Goal: Find specific page/section: Find specific page/section

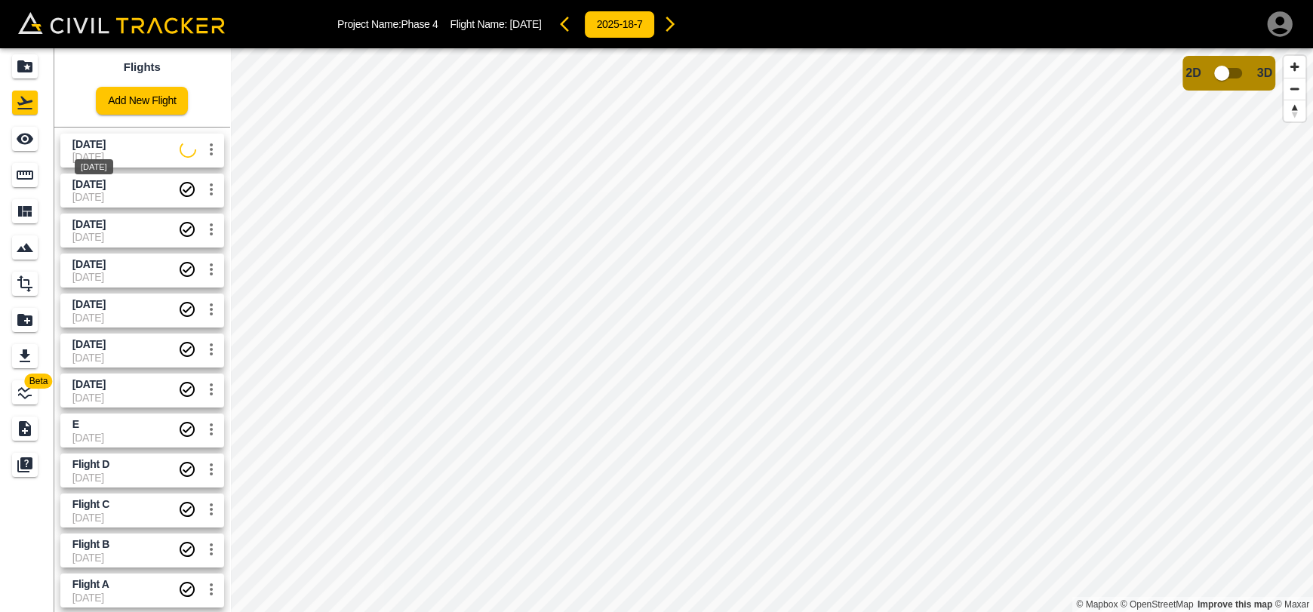
click at [106, 146] on span "[DATE]" at bounding box center [88, 144] width 33 height 12
click at [20, 142] on icon "See" at bounding box center [25, 139] width 17 height 11
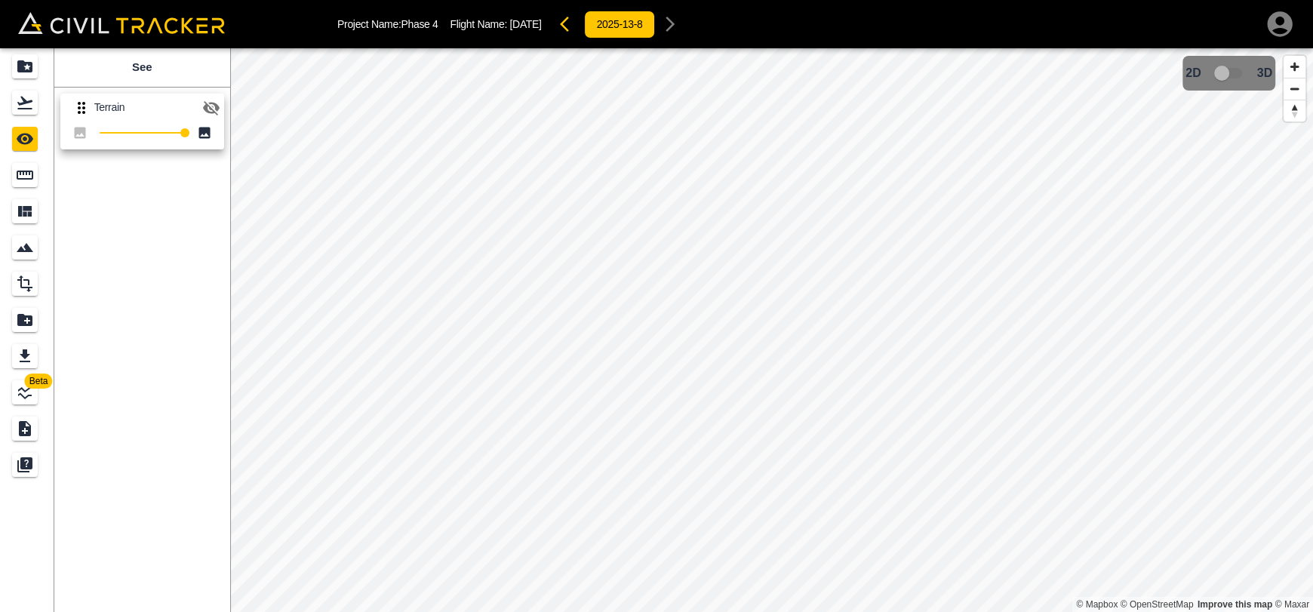
click at [217, 108] on icon "button" at bounding box center [211, 108] width 17 height 14
click at [38, 112] on div "Flights" at bounding box center [27, 103] width 30 height 24
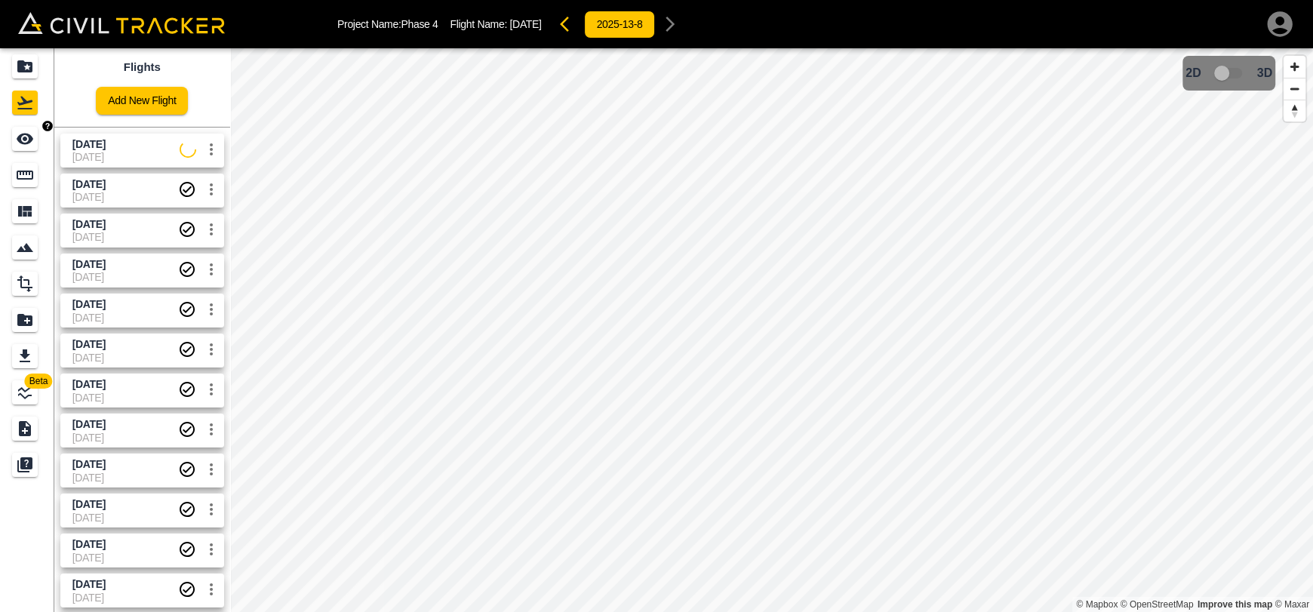
click at [84, 149] on span "[DATE]" at bounding box center [125, 144] width 107 height 14
click at [29, 146] on icon "See" at bounding box center [25, 139] width 18 height 18
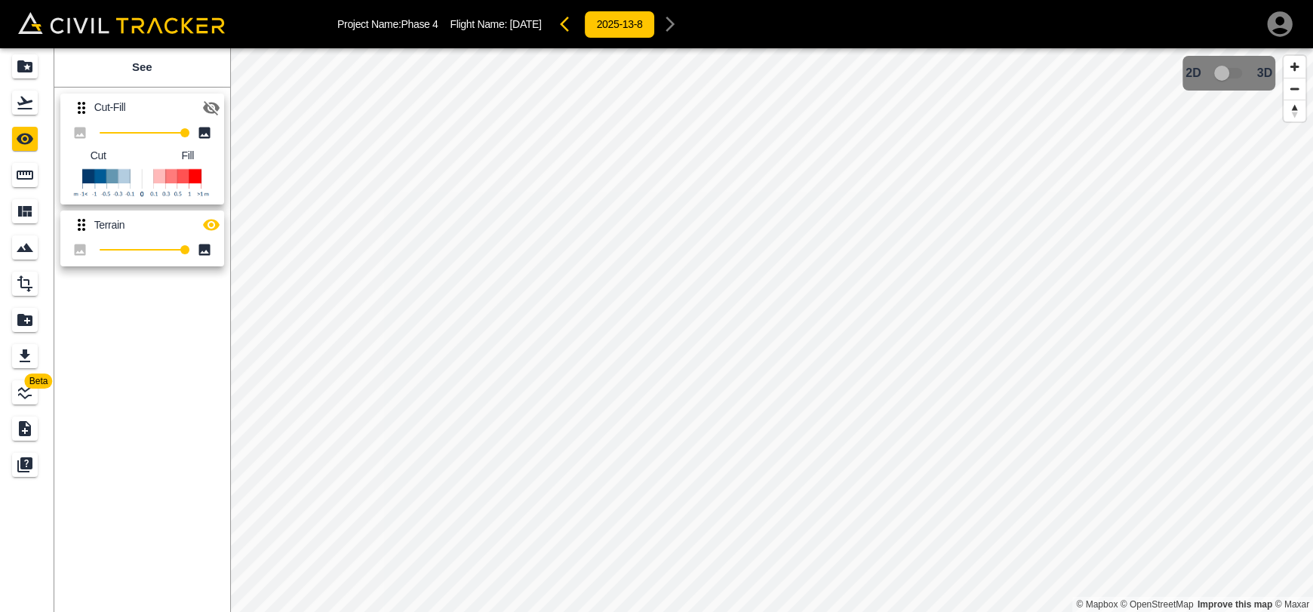
click at [211, 100] on icon "button" at bounding box center [211, 108] width 18 height 18
click at [214, 230] on icon "button" at bounding box center [211, 225] width 18 height 18
click at [211, 109] on icon "button" at bounding box center [211, 107] width 17 height 11
click at [211, 109] on icon "button" at bounding box center [211, 108] width 17 height 14
click at [207, 225] on icon "button" at bounding box center [211, 225] width 18 height 18
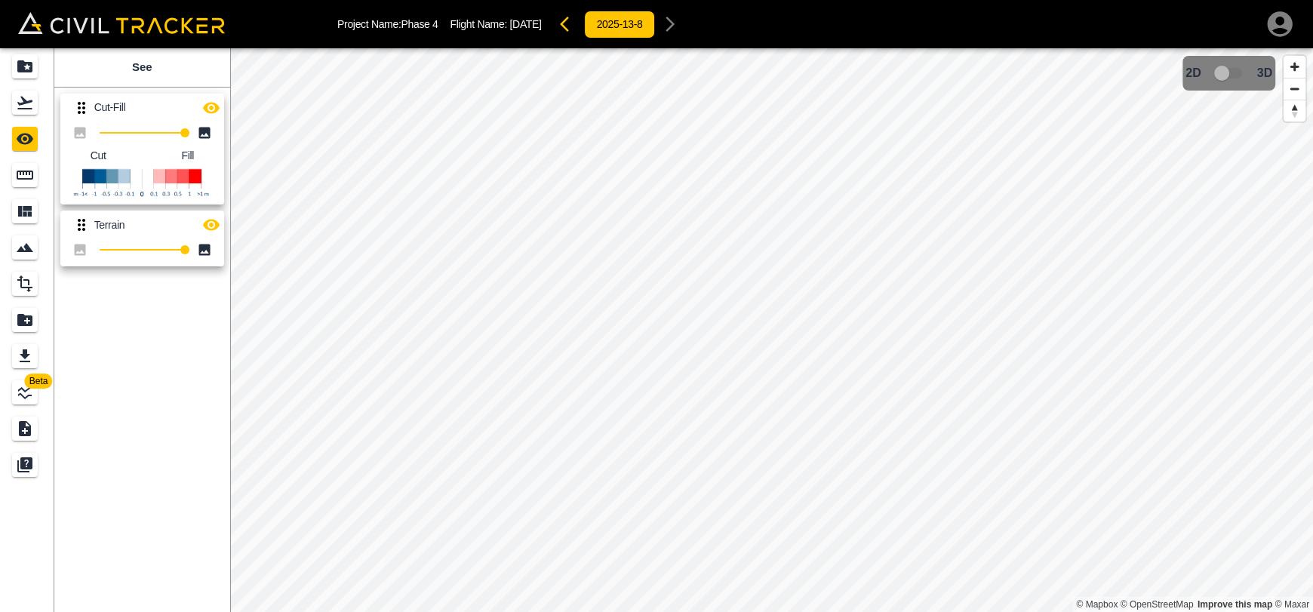
click at [210, 111] on icon "button" at bounding box center [211, 107] width 17 height 11
click at [569, 24] on icon "button" at bounding box center [564, 24] width 9 height 15
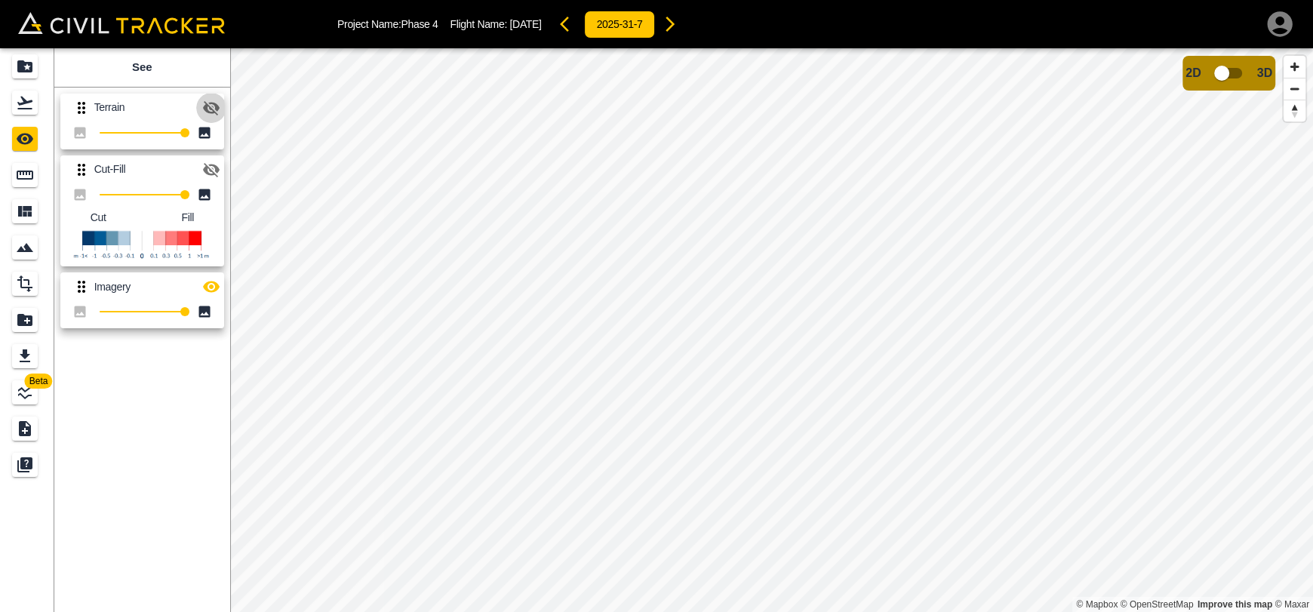
click at [220, 116] on button "button" at bounding box center [211, 108] width 30 height 30
click at [220, 292] on icon "button" at bounding box center [211, 287] width 18 height 18
click at [679, 25] on icon "button" at bounding box center [670, 24] width 18 height 18
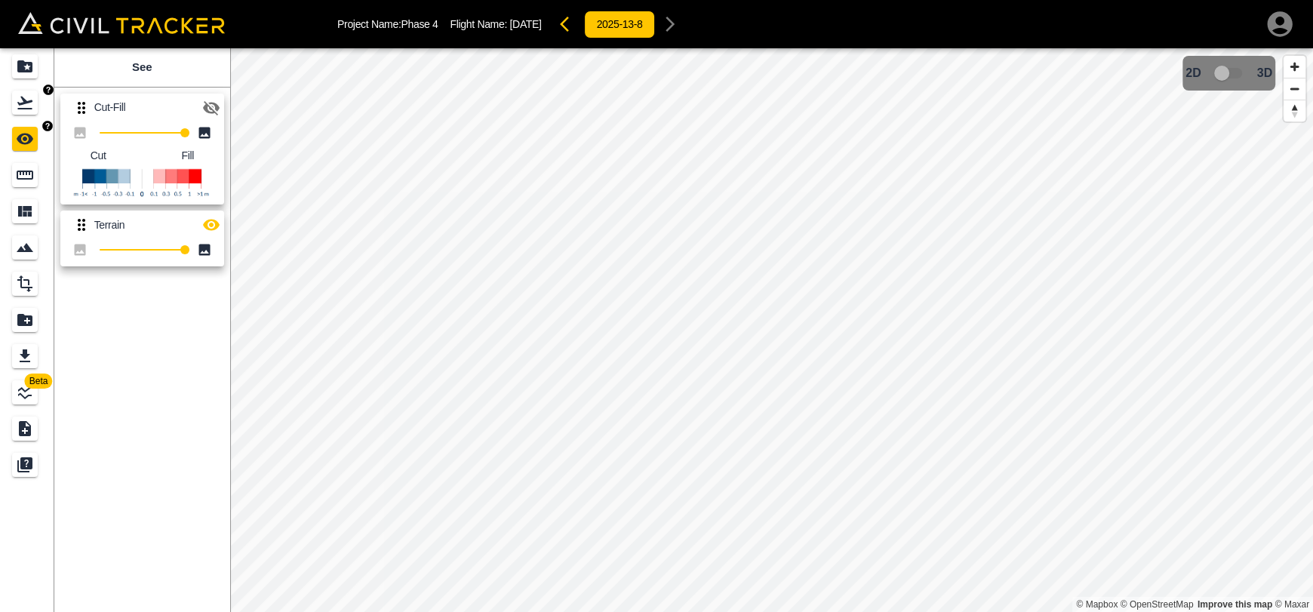
click at [32, 97] on icon "Flights" at bounding box center [25, 103] width 18 height 18
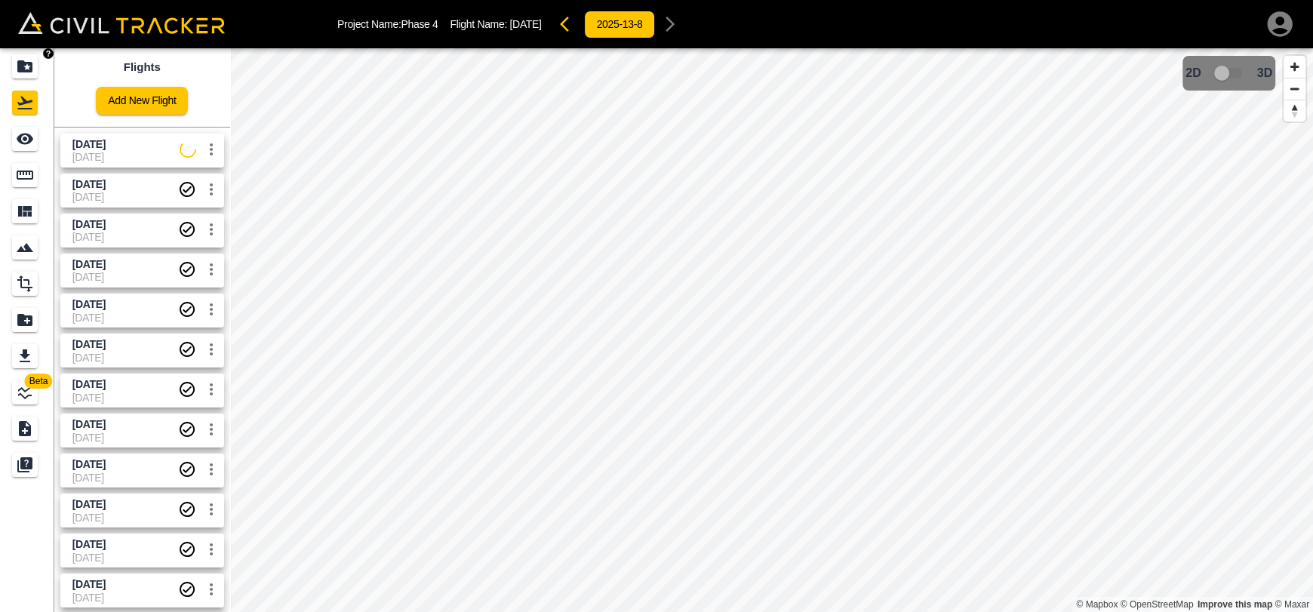
click at [31, 68] on icon "Projects" at bounding box center [24, 66] width 15 height 12
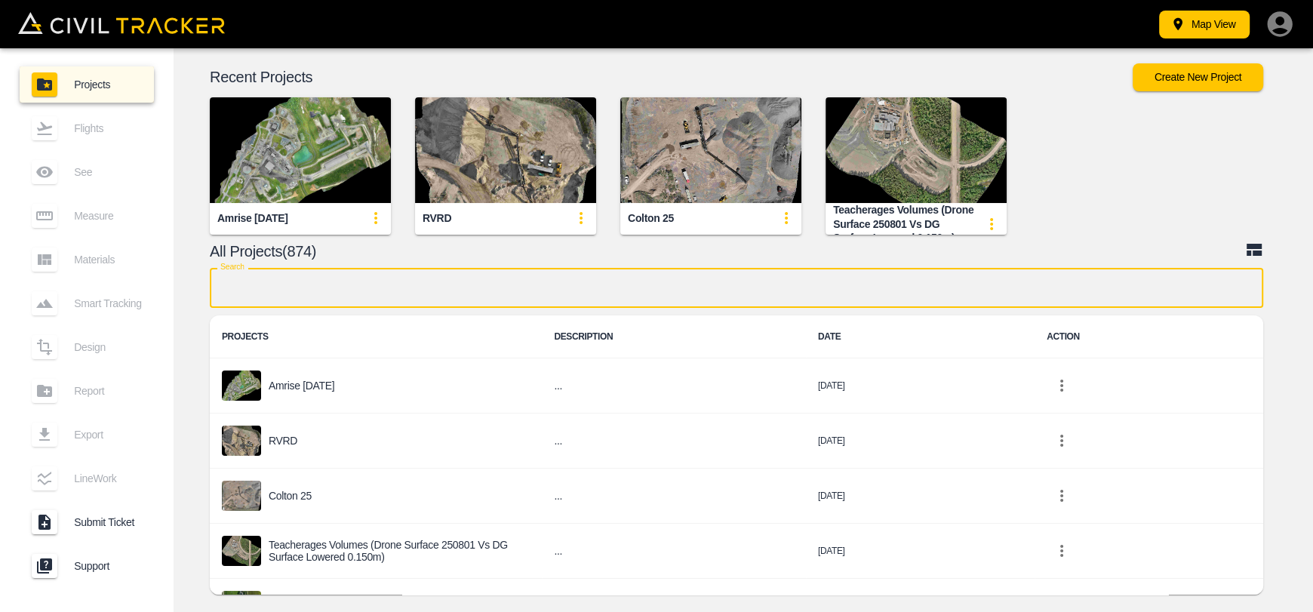
click at [475, 295] on input "text" at bounding box center [736, 288] width 1053 height 40
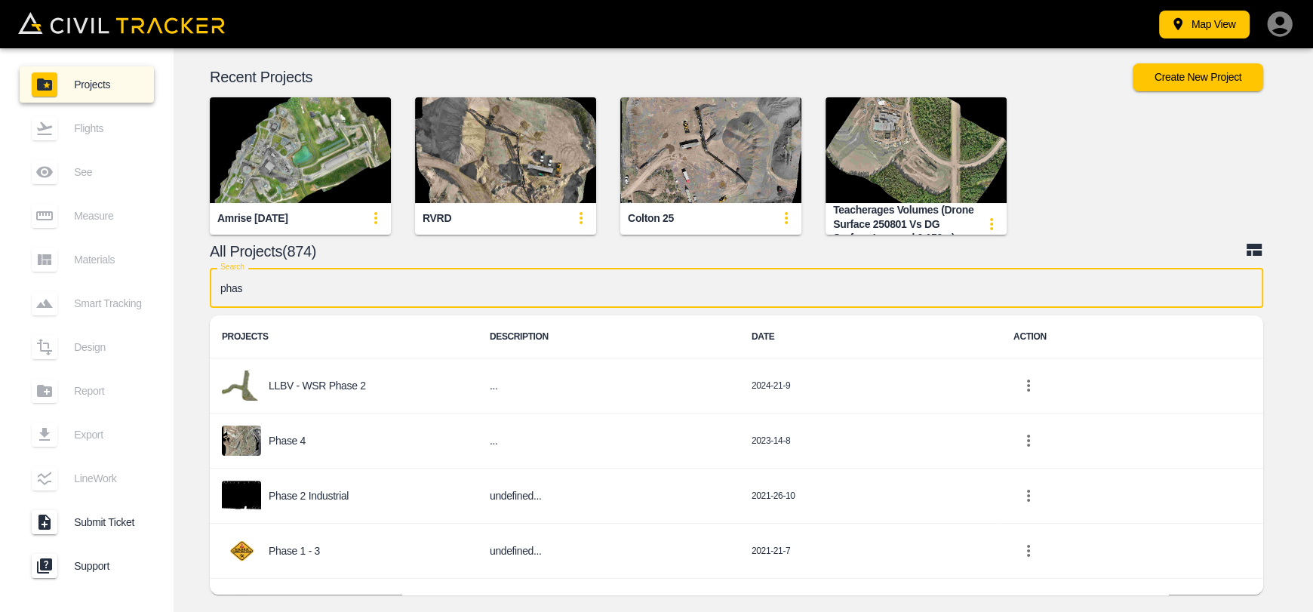
type input "phase"
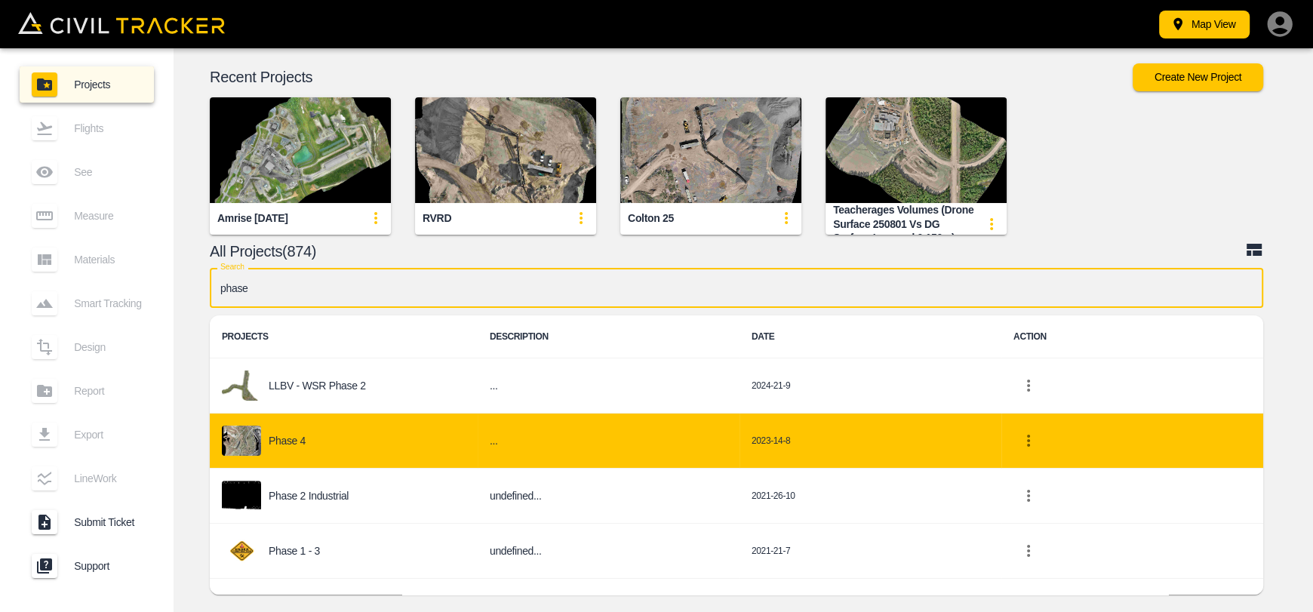
click at [362, 450] on div "Phase 4" at bounding box center [344, 441] width 244 height 30
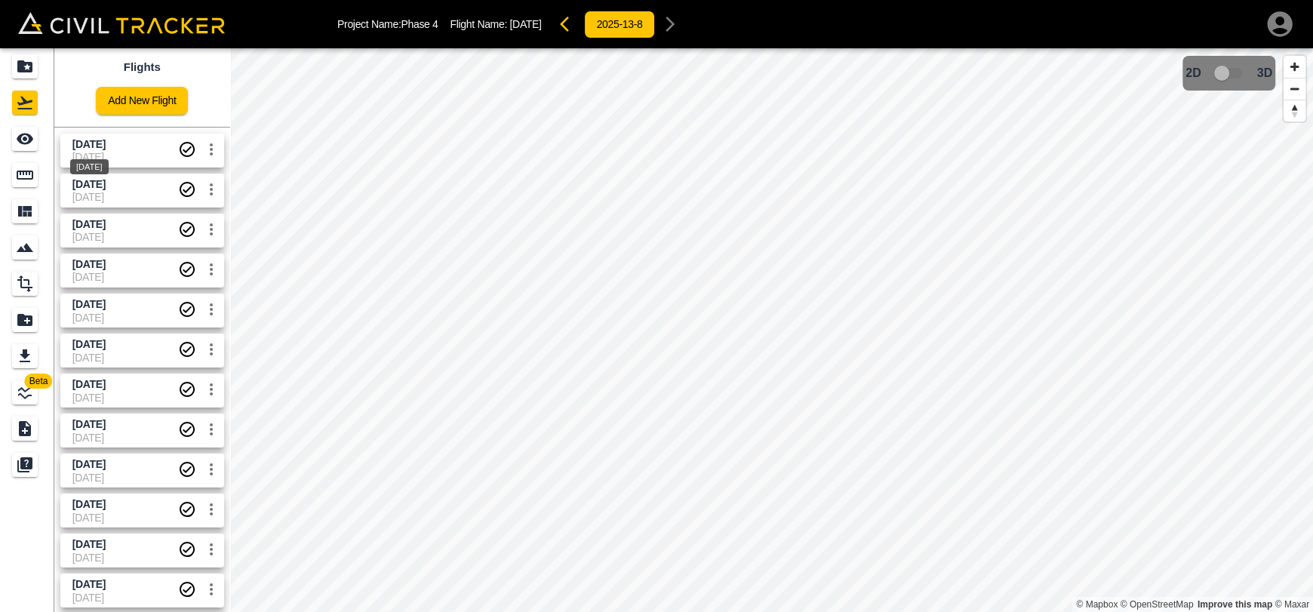
click at [106, 147] on span "[DATE]" at bounding box center [88, 144] width 33 height 12
click at [14, 147] on div "See" at bounding box center [25, 139] width 26 height 24
